Goal: Book appointment/travel/reservation

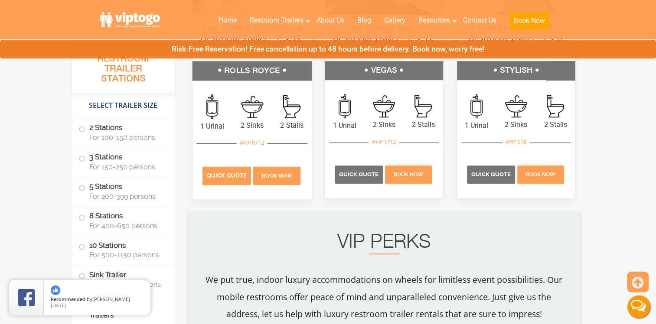
scroll to position [520, 0]
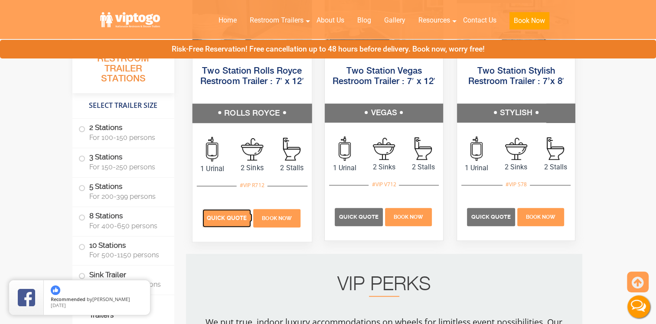
click at [234, 216] on span "Quick Quote" at bounding box center [227, 218] width 40 height 7
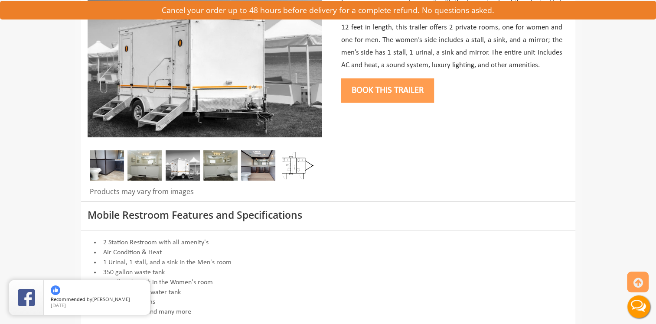
scroll to position [87, 0]
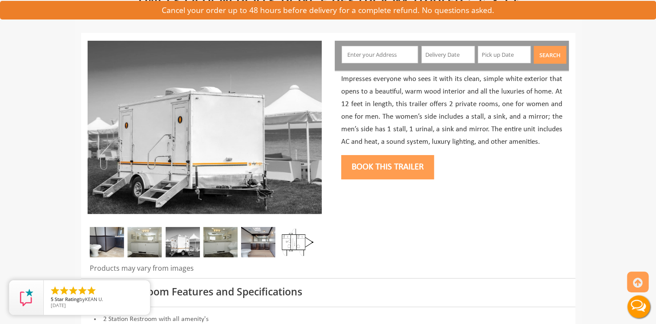
click at [351, 54] on input "text" at bounding box center [379, 54] width 76 height 17
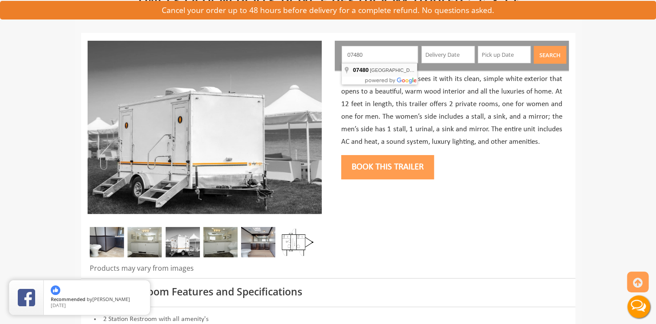
type input "West Milford, NJ 07480, USA"
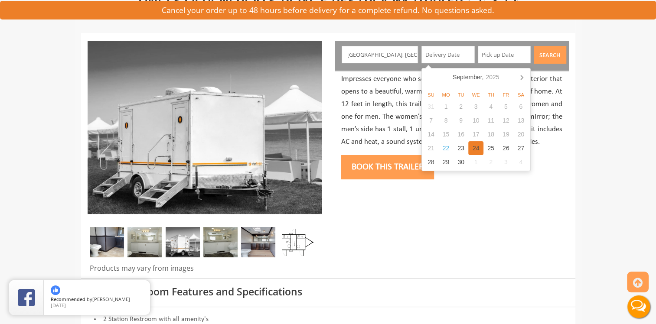
click at [475, 150] on div "24" at bounding box center [475, 148] width 15 height 14
type input "09/24/2025"
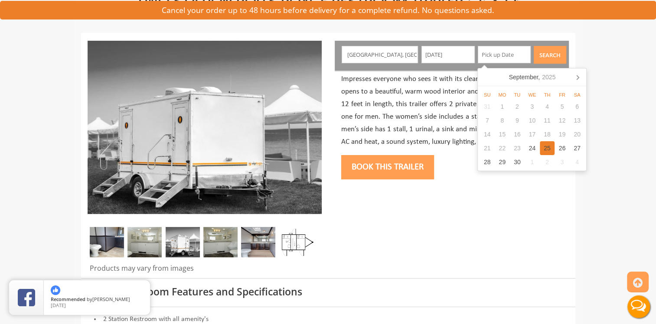
click at [548, 147] on div "25" at bounding box center [547, 148] width 15 height 14
type input "09/25/2025"
click at [552, 61] on button "Search" at bounding box center [549, 55] width 33 height 18
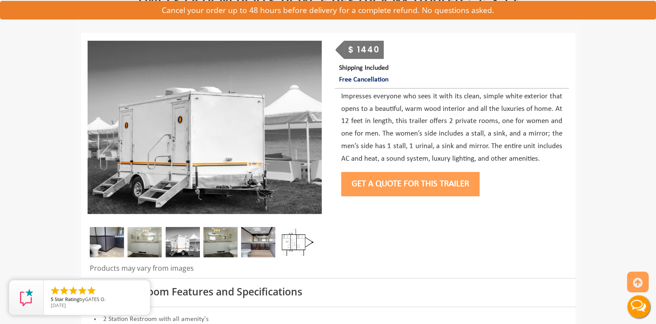
click at [437, 187] on button "Get a Quote for this Trailer" at bounding box center [410, 184] width 138 height 24
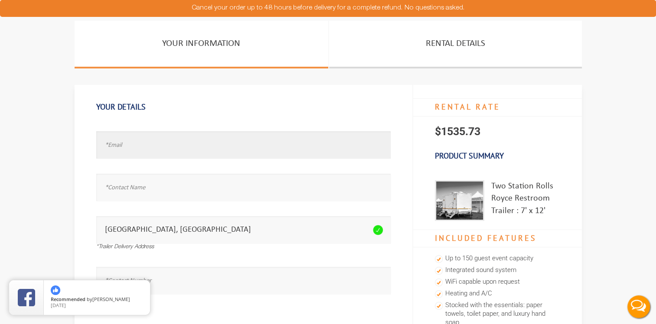
drag, startPoint x: 126, startPoint y: 136, endPoint x: 115, endPoint y: 150, distance: 17.6
click at [120, 143] on input "text" at bounding box center [243, 144] width 294 height 27
type input "test@test.com"
type input "Test"
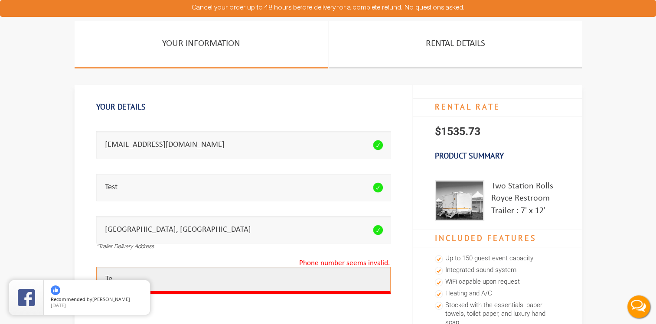
type input "T"
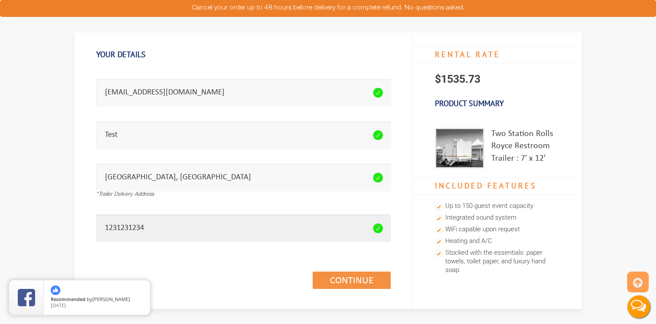
scroll to position [87, 0]
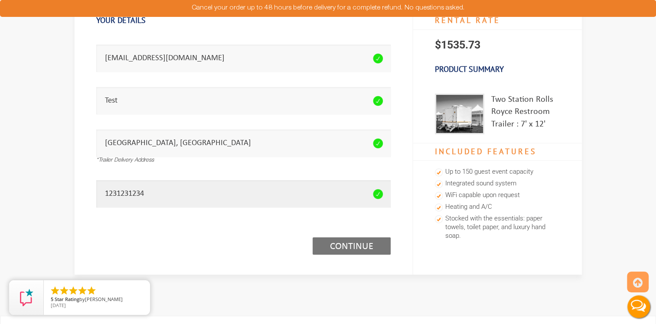
type input "1231231234"
click at [358, 240] on link "Continue (1/3)" at bounding box center [351, 245] width 78 height 17
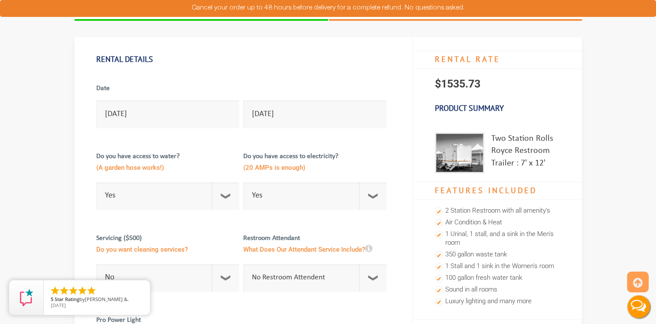
scroll to position [43, 0]
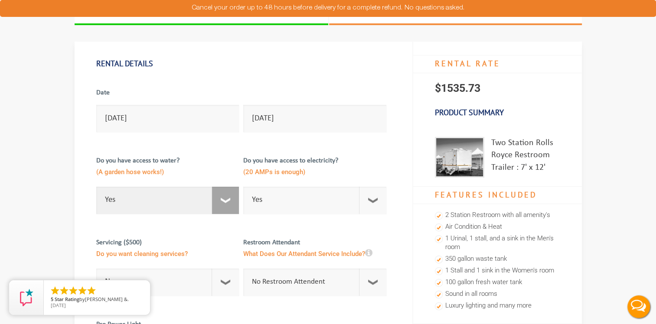
click at [217, 197] on select "Select Option Yes No" at bounding box center [167, 200] width 143 height 27
select select "No"
click at [96, 187] on select "Select Option Yes No" at bounding box center [167, 200] width 143 height 27
checkbox input "true"
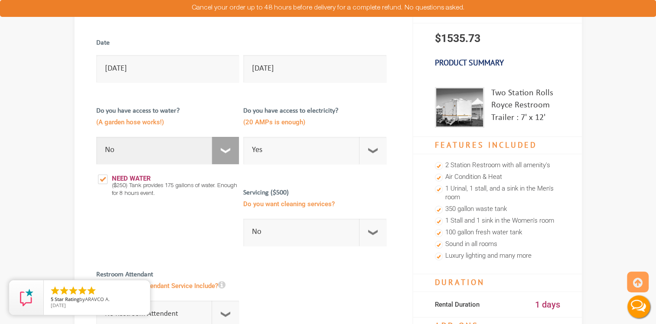
scroll to position [87, 0]
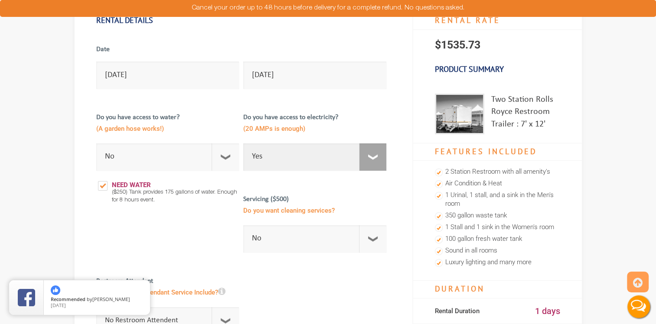
click at [374, 157] on select "Select Option Yes No" at bounding box center [314, 156] width 143 height 27
select select "No"
click at [243, 143] on select "Select Option Yes No" at bounding box center [314, 156] width 143 height 27
checkbox input "true"
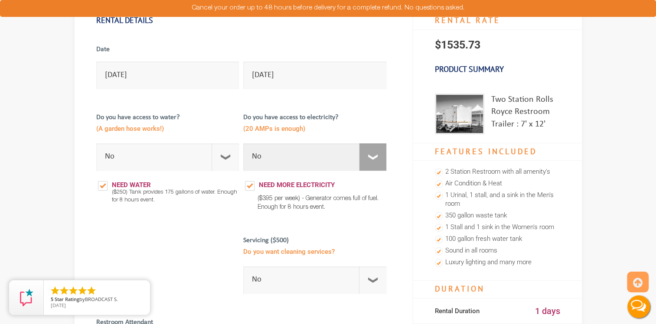
scroll to position [173, 0]
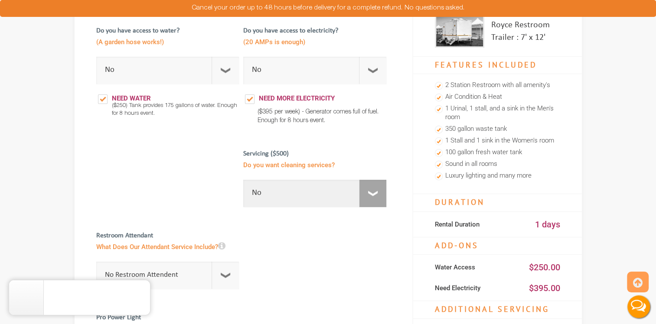
click at [365, 195] on select "No 1 Per Week 2 Per Week 3 Per Week 4 Per Week 5 Per Week 5+" at bounding box center [314, 193] width 143 height 27
select select "2"
click at [243, 180] on select "No 1 Per Week 2 Per Week 3 Per Week 4 Per Week 5 Per Week 5+" at bounding box center [314, 193] width 143 height 27
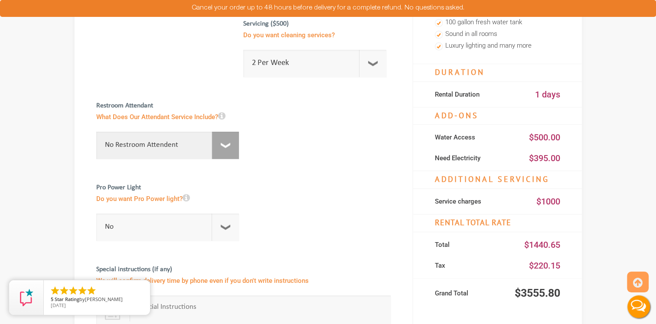
click at [225, 142] on select "No Restroom Attendent Attendant For One/Multiple Events" at bounding box center [167, 145] width 143 height 27
select select "1"
click at [99, 132] on select "No Restroom Attendent Attendant For One/Multiple Events" at bounding box center [167, 145] width 143 height 27
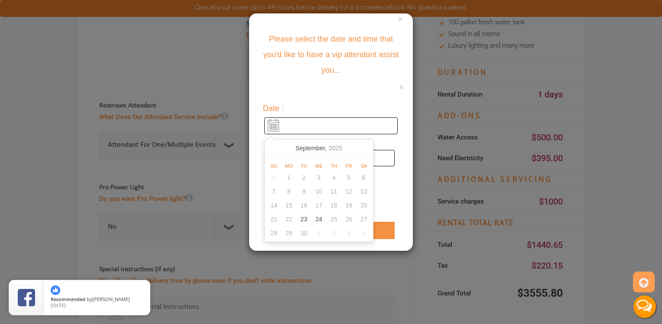
click at [272, 130] on input "text" at bounding box center [330, 125] width 133 height 17
click at [322, 220] on div "24" at bounding box center [319, 219] width 15 height 14
type input "09/24/2025"
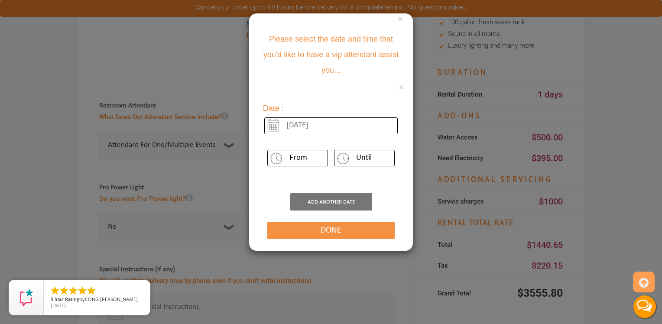
click at [305, 154] on select "From 12 am 1 pm 2 pm 3 pm 4 pm 5 pm 6 pm 7 pm 8 pm 9 pm 10 pm 11 pm 12 am 1 am …" at bounding box center [297, 158] width 61 height 16
select select "8"
click at [267, 150] on select "From 12 am 1 pm 2 pm 3 pm 4 pm 5 pm 6 pm 7 pm 8 pm 9 pm 10 pm 11 pm 12 am 1 am …" at bounding box center [297, 158] width 61 height 16
click at [359, 160] on select "Until 12 am 1 pm 2 pm 3 pm 4 pm 5 pm 6 pm 7 pm 8 pm 9 pm 10 pm 11 pm 12 am 1 am…" at bounding box center [364, 158] width 61 height 16
select select "15"
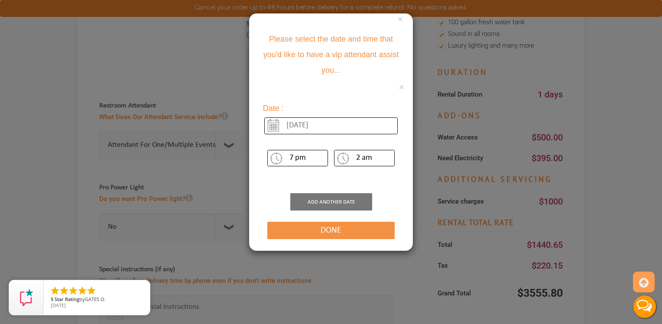
click at [334, 150] on select "Until 12 am 1 pm 2 pm 3 pm 4 pm 5 pm 6 pm 7 pm 8 pm 9 pm 10 pm 11 pm 12 am 1 am…" at bounding box center [364, 158] width 61 height 16
click at [348, 226] on button "Done" at bounding box center [330, 230] width 127 height 17
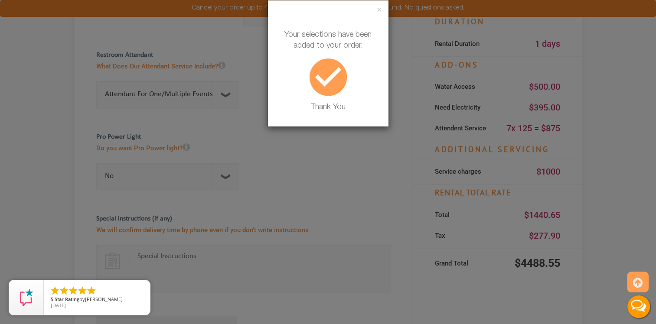
scroll to position [347, 0]
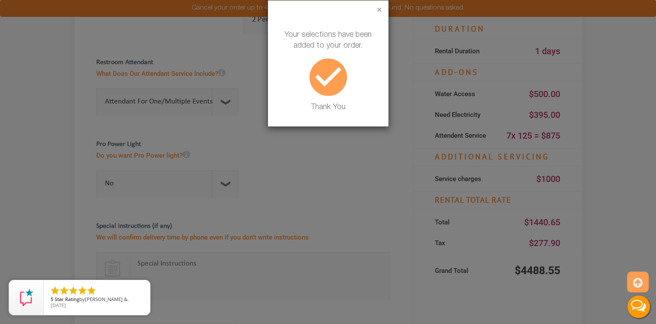
click at [377, 10] on button "×" at bounding box center [379, 10] width 5 height 9
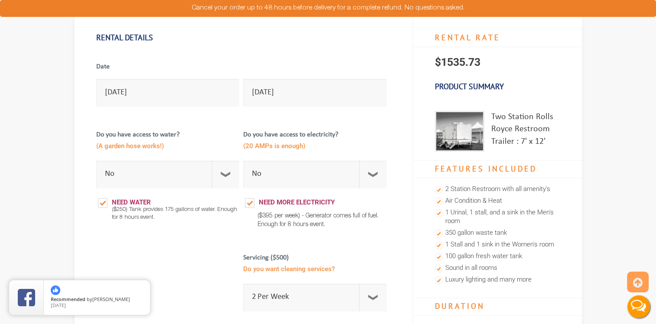
scroll to position [0, 0]
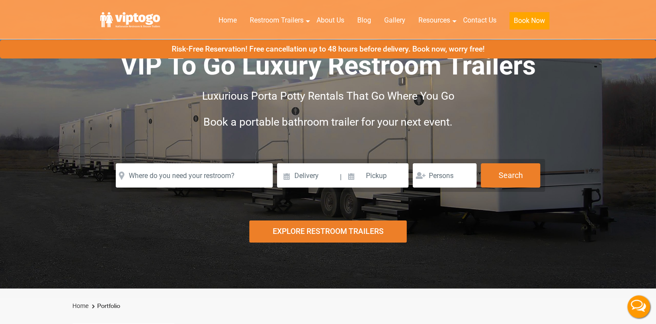
scroll to position [43, 0]
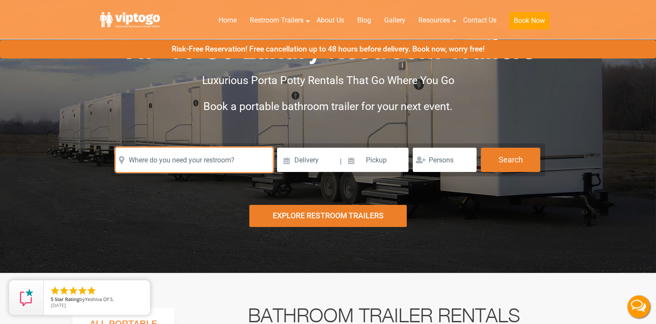
click at [246, 165] on input "text" at bounding box center [194, 160] width 157 height 24
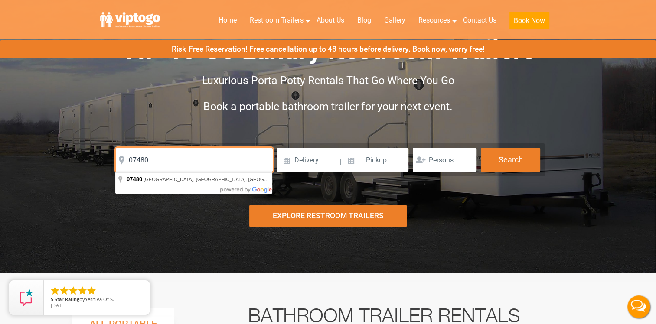
type input "07480"
click button "autobtn" at bounding box center [0, 0] width 0 height 0
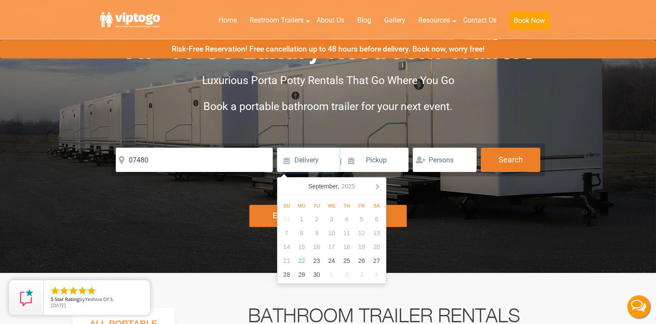
click at [322, 157] on input at bounding box center [308, 160] width 62 height 24
click at [303, 264] on div "22" at bounding box center [301, 261] width 15 height 14
type input "[DATE]"
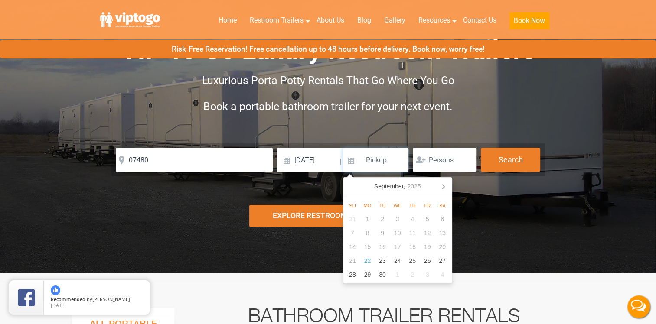
click at [384, 162] on input at bounding box center [376, 160] width 66 height 24
click at [429, 259] on div "26" at bounding box center [426, 261] width 15 height 14
type input "09/26/2025"
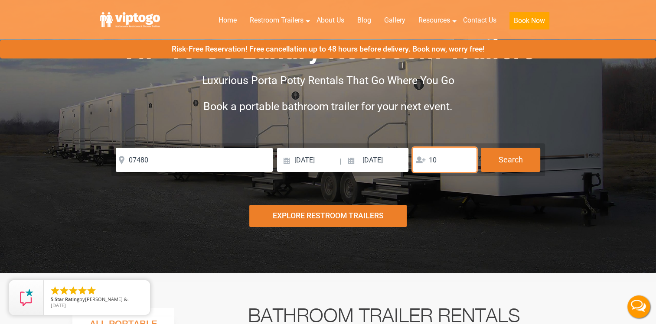
type input "1"
type input "500"
click button "autobtn" at bounding box center [0, 0] width 0 height 0
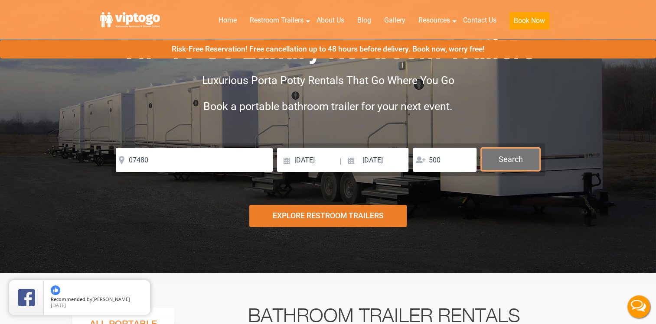
click at [511, 160] on button "Search" at bounding box center [510, 159] width 59 height 23
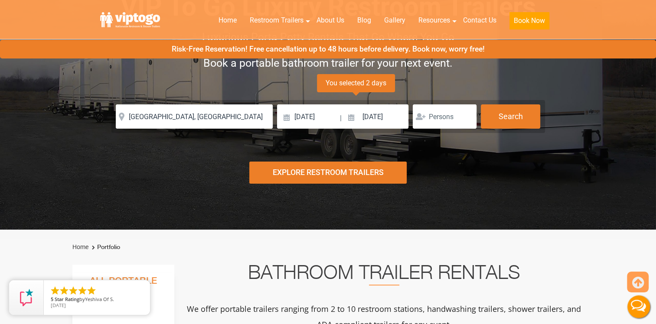
click at [349, 174] on div "Explore Restroom Trailers" at bounding box center [327, 173] width 157 height 22
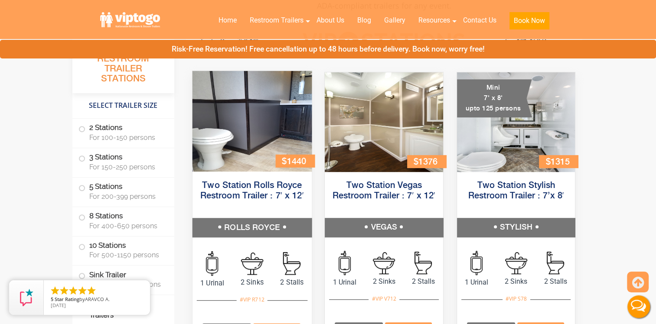
scroll to position [490, 0]
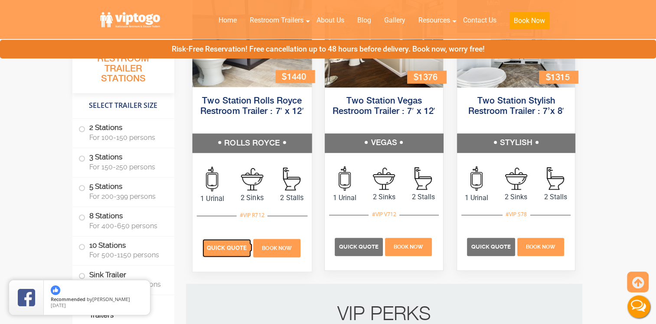
click at [224, 250] on span "Quick Quote" at bounding box center [227, 248] width 40 height 7
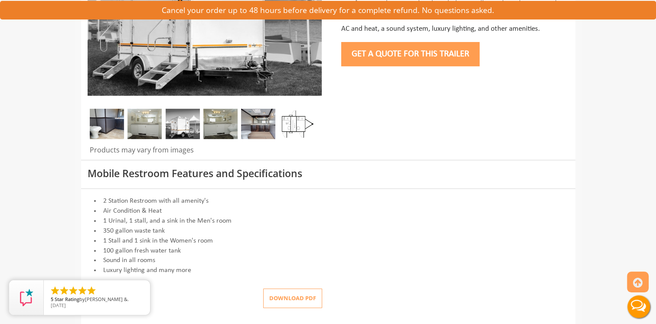
scroll to position [130, 0]
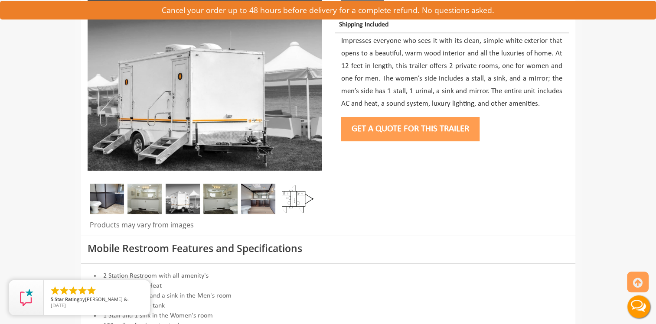
click at [404, 129] on button "Get a Quote for this Trailer" at bounding box center [410, 129] width 138 height 24
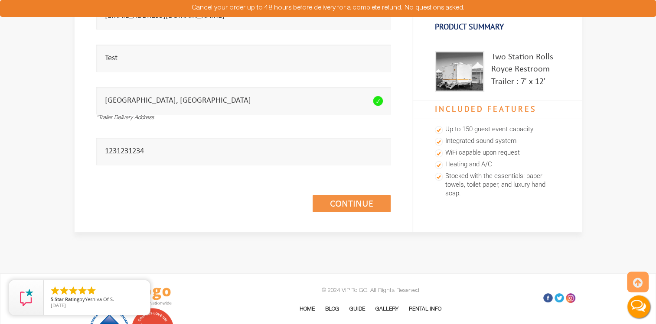
scroll to position [173, 0]
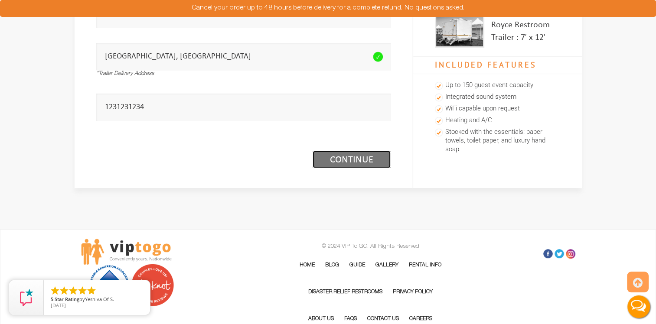
click at [355, 163] on link "Continue (1/3)" at bounding box center [351, 159] width 78 height 17
